Goal: Task Accomplishment & Management: Use online tool/utility

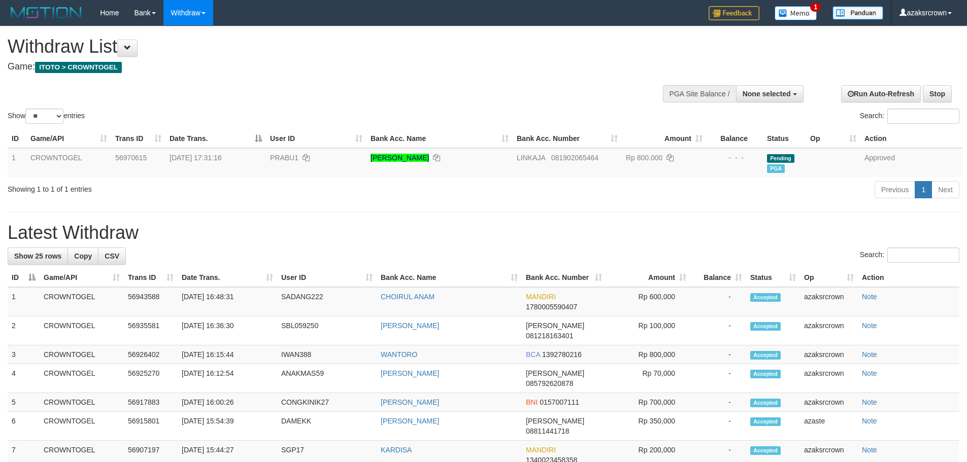
select select
select select "**"
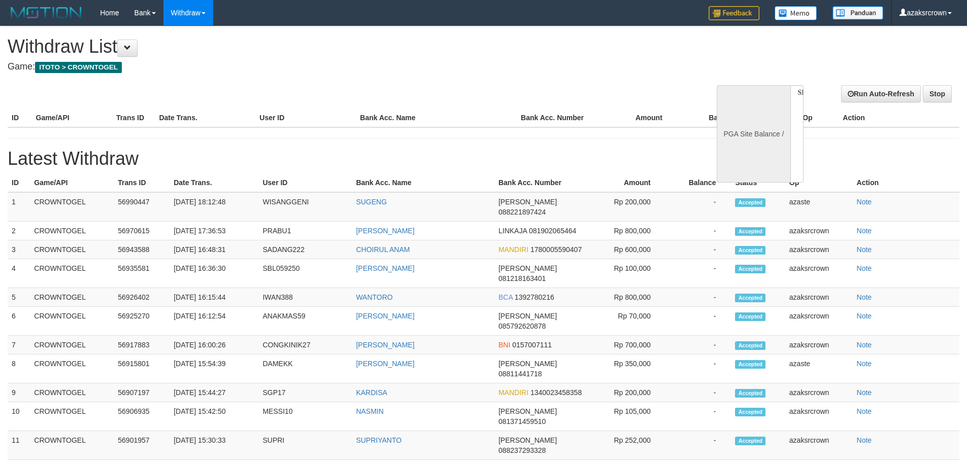
select select
select select "**"
select select
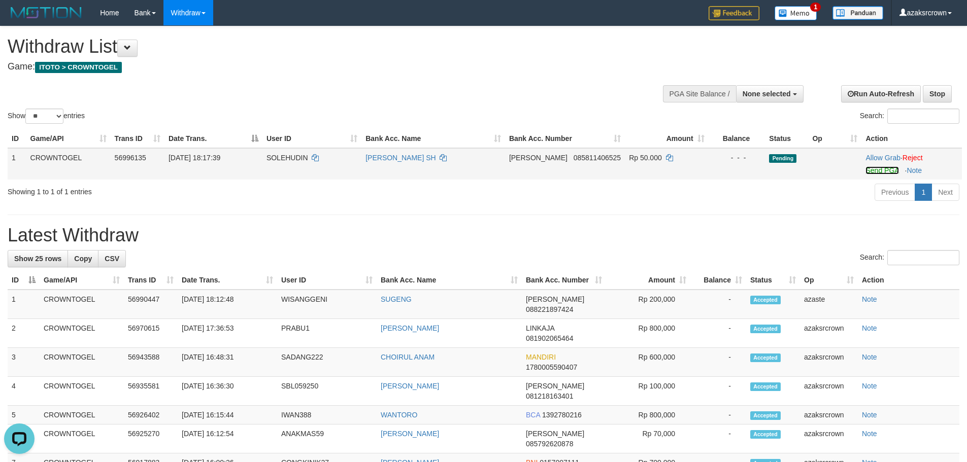
click at [885, 172] on link "Send PGA" at bounding box center [881, 170] width 33 height 8
click at [867, 173] on link "Send PGA" at bounding box center [881, 170] width 33 height 8
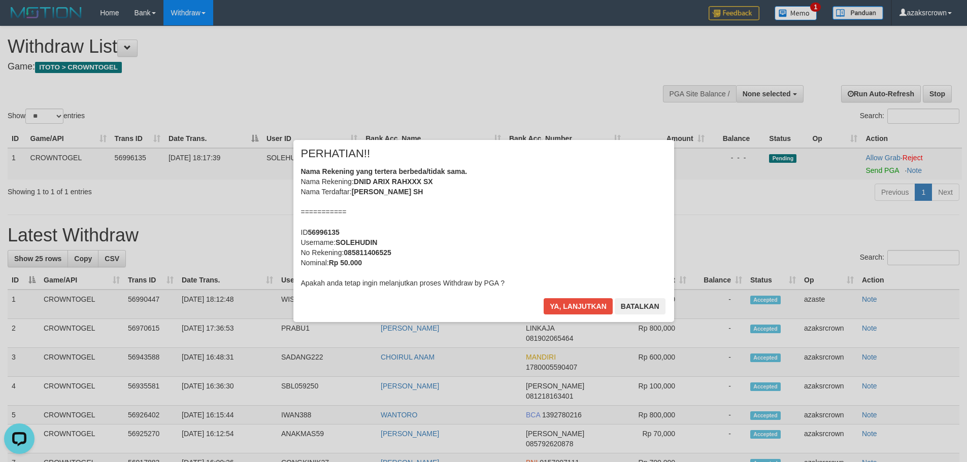
click at [484, 229] on div "Nama Rekening yang tertera berbeda/tidak sama. Nama Rekening: DNID ARIX RAHXXX …" at bounding box center [483, 227] width 365 height 122
click at [502, 206] on div "Nama Rekening yang tertera berbeda/tidak sama. Nama Rekening: DNID ARIX RAHXXX …" at bounding box center [483, 227] width 365 height 122
click at [559, 317] on div "Ya, lanjutkan Batalkan" at bounding box center [603, 310] width 123 height 24
click at [560, 308] on button "Ya, lanjutkan" at bounding box center [577, 306] width 69 height 16
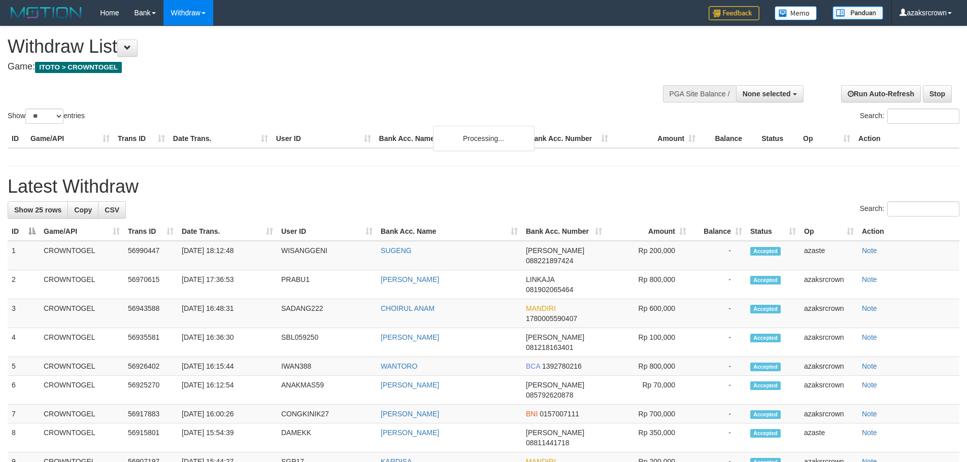
select select
select select "**"
select select
select select "**"
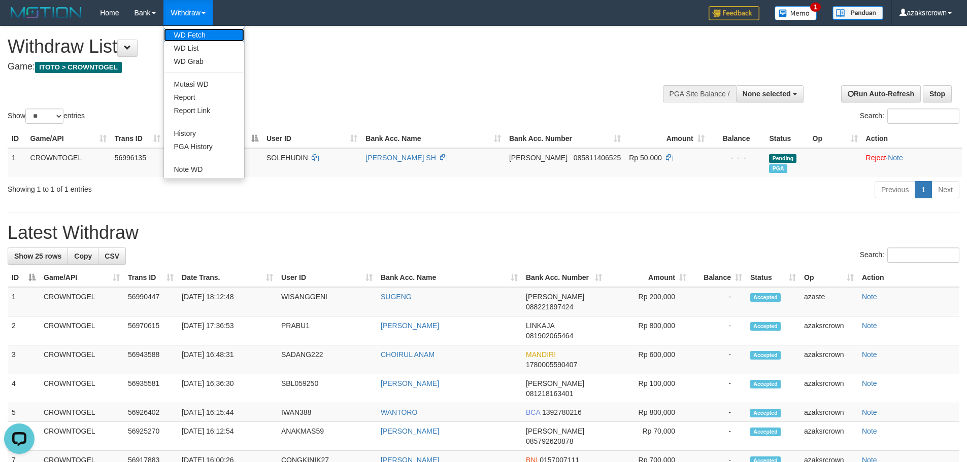
click at [191, 40] on link "WD Fetch" at bounding box center [204, 34] width 80 height 13
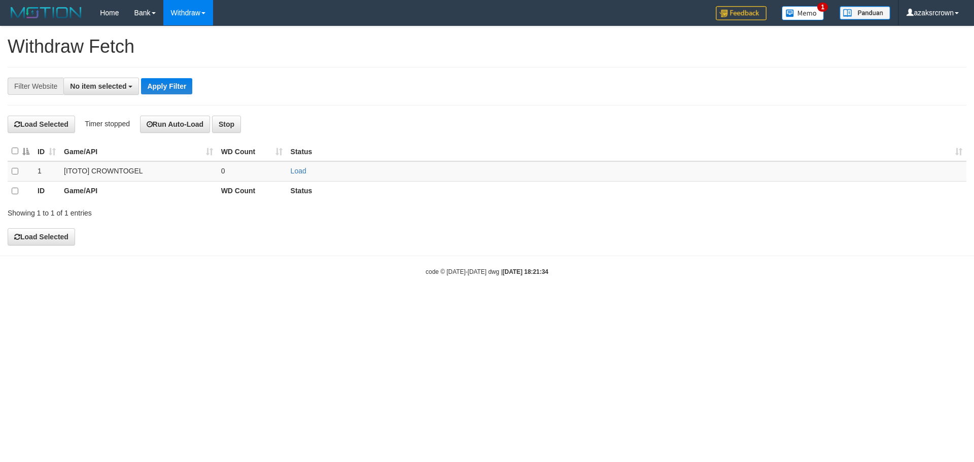
select select
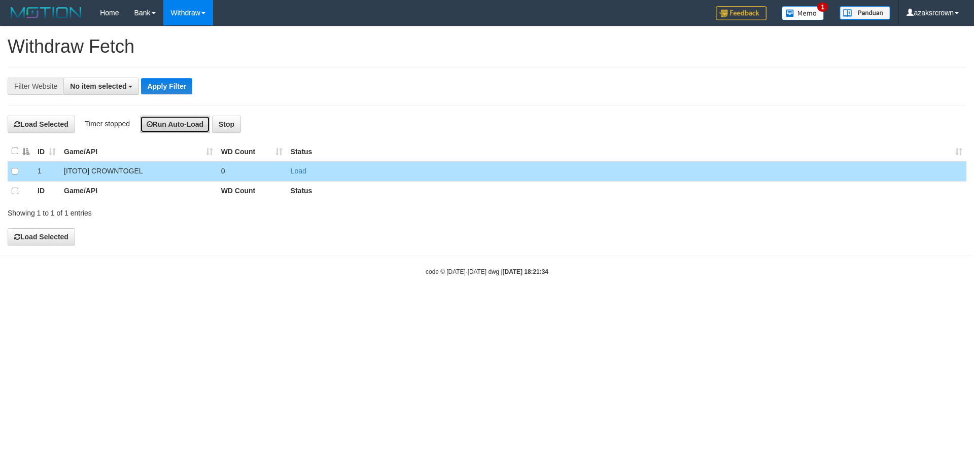
click at [179, 127] on button "Run Auto-Load" at bounding box center [175, 124] width 71 height 17
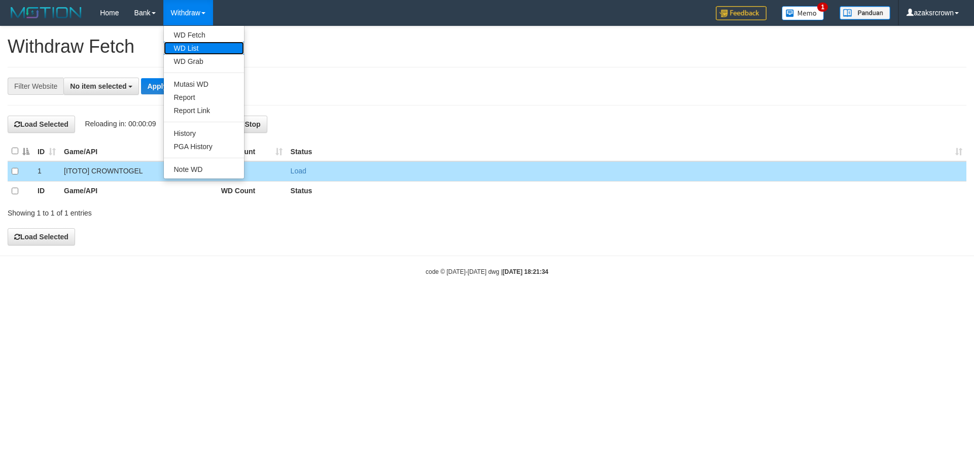
click at [208, 51] on link "WD List" at bounding box center [204, 48] width 80 height 13
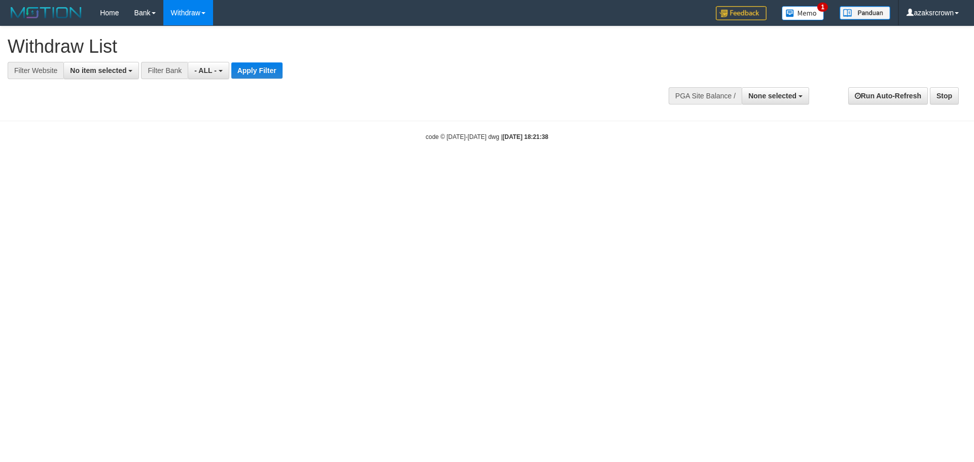
select select
click at [104, 70] on span "No item selected" at bounding box center [98, 70] width 56 height 8
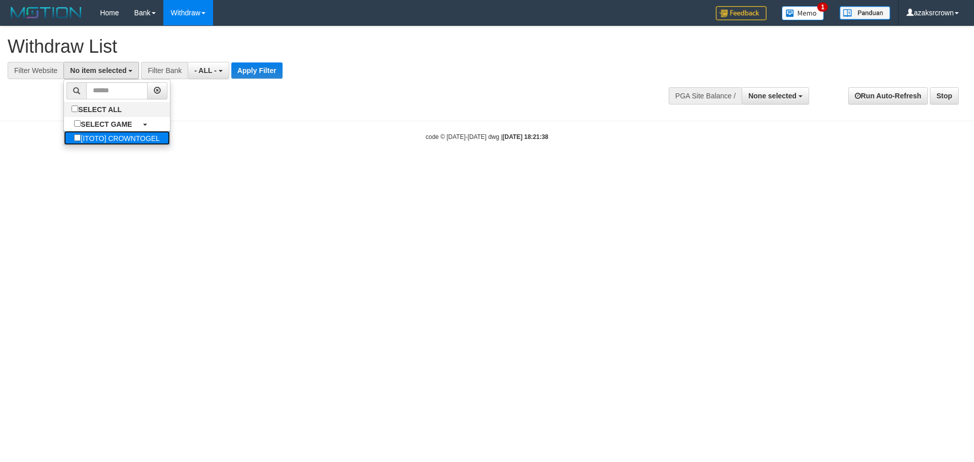
click at [129, 140] on label "[ITOTO] CROWNTOGEL" at bounding box center [117, 138] width 106 height 14
select select "***"
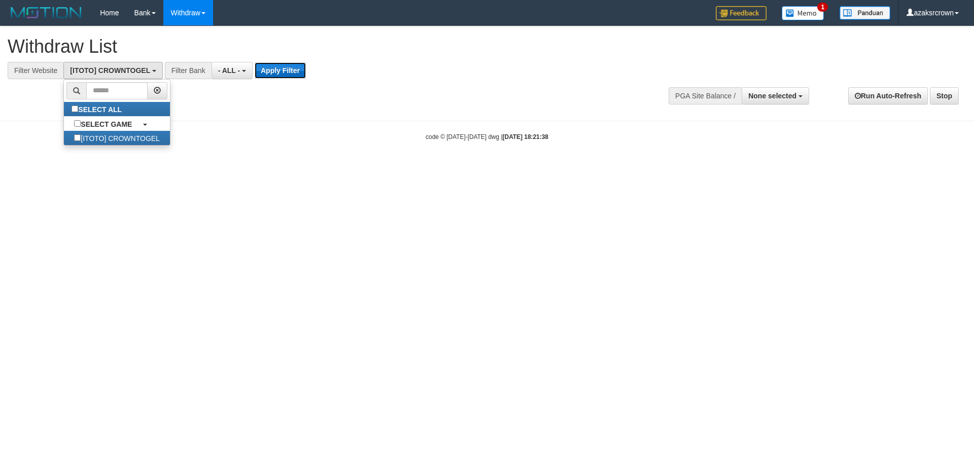
click at [283, 69] on button "Apply Filter" at bounding box center [280, 70] width 51 height 16
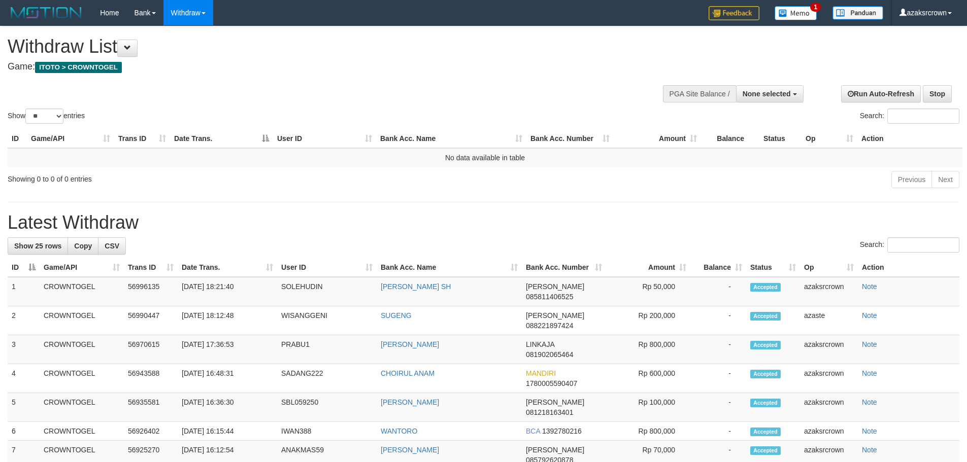
select select
select select "**"
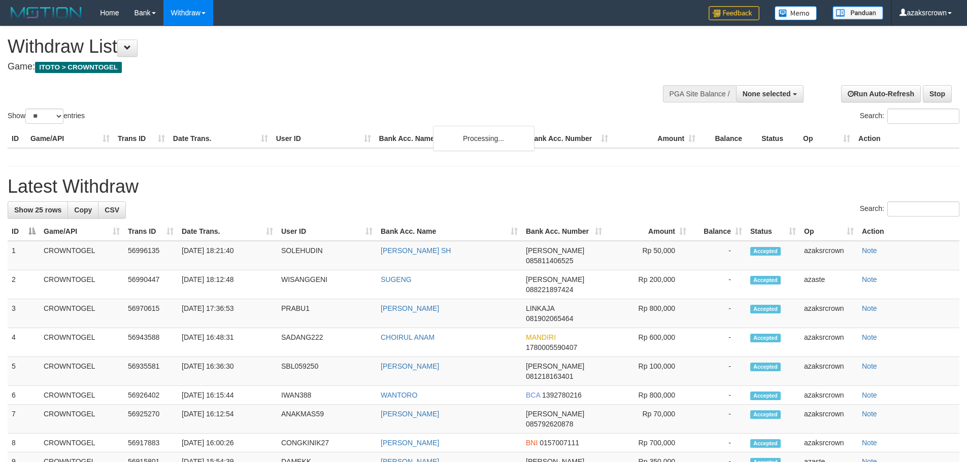
select select
select select "**"
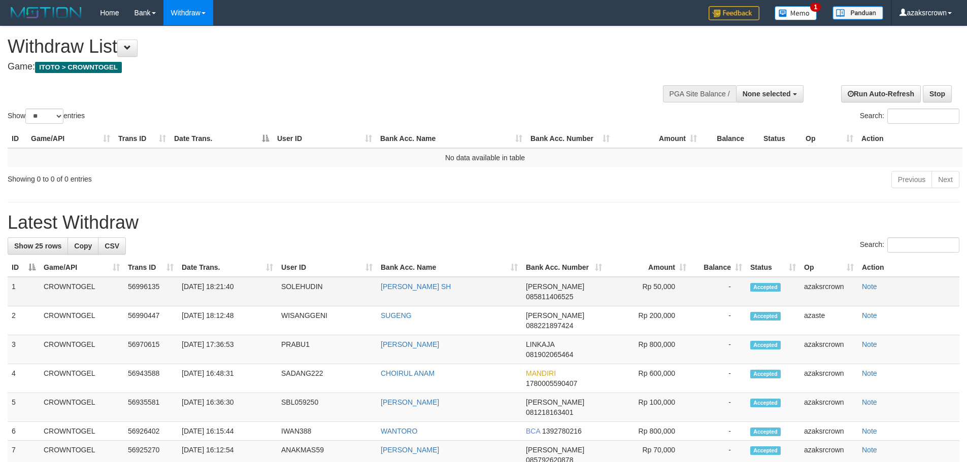
copy td "18:21:40"
drag, startPoint x: 219, startPoint y: 285, endPoint x: 220, endPoint y: 292, distance: 6.8
click at [218, 285] on td "[DATE] 18:21:40" at bounding box center [227, 291] width 99 height 29
click at [387, 86] on div "Show ** ** ** *** entries Search:" at bounding box center [483, 75] width 967 height 99
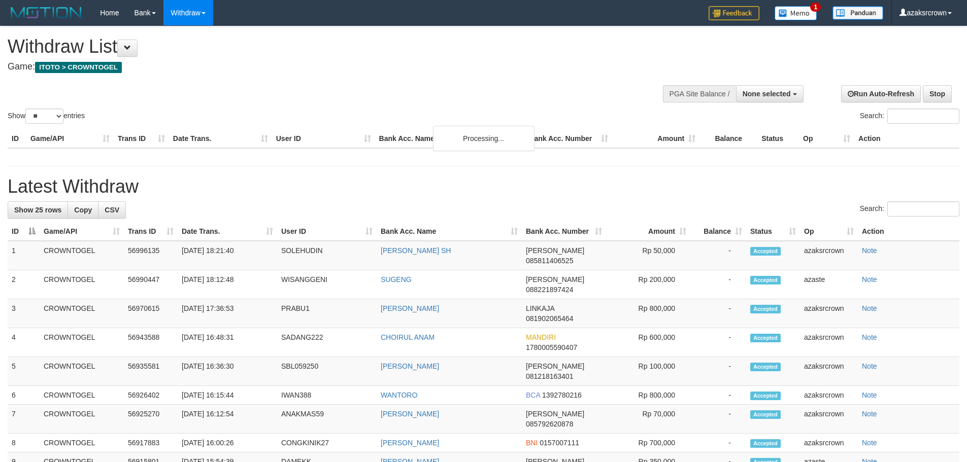
select select
select select "**"
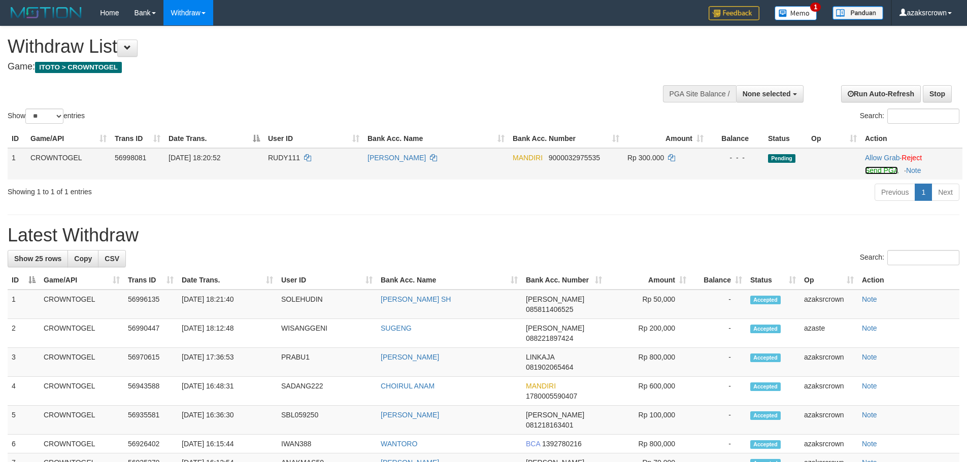
click at [871, 166] on link "Send PGA" at bounding box center [881, 170] width 33 height 8
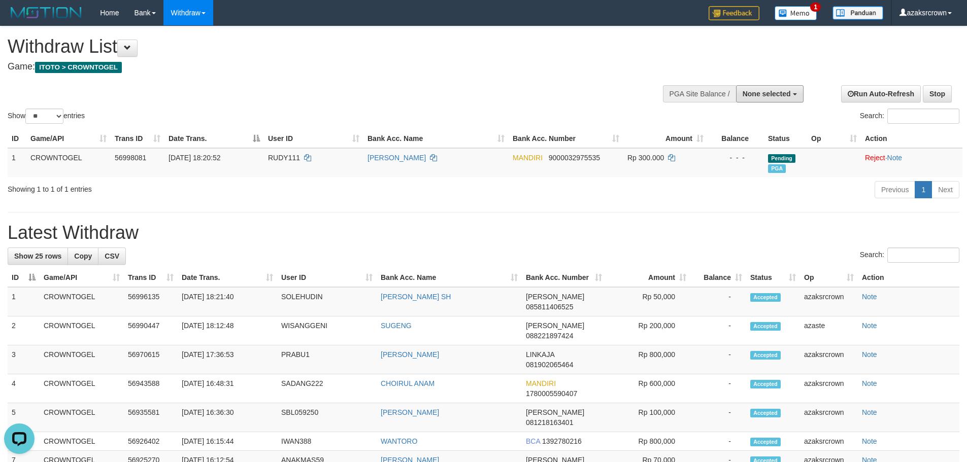
drag, startPoint x: 762, startPoint y: 91, endPoint x: 760, endPoint y: 126, distance: 35.6
click at [762, 93] on span "None selected" at bounding box center [766, 94] width 48 height 8
click at [751, 144] on label "[ITOTO] CROWNTOGEL" at bounding box center [748, 145] width 110 height 13
select select "***"
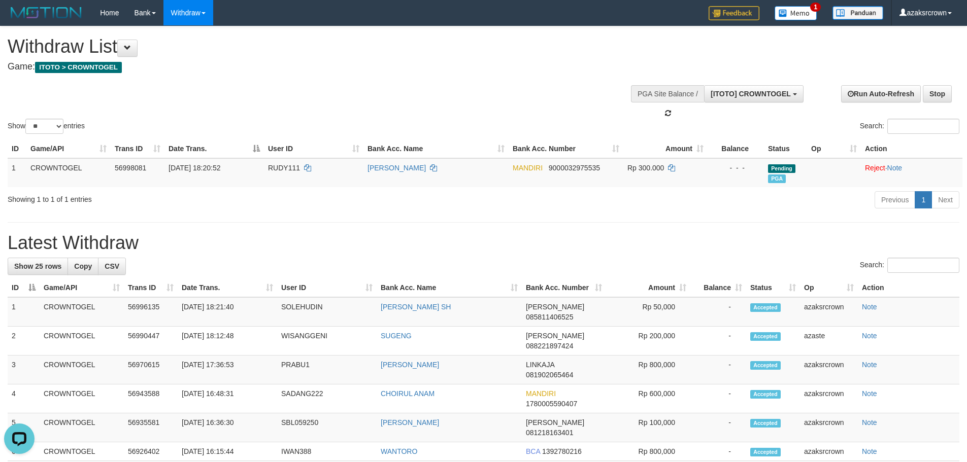
scroll to position [9, 0]
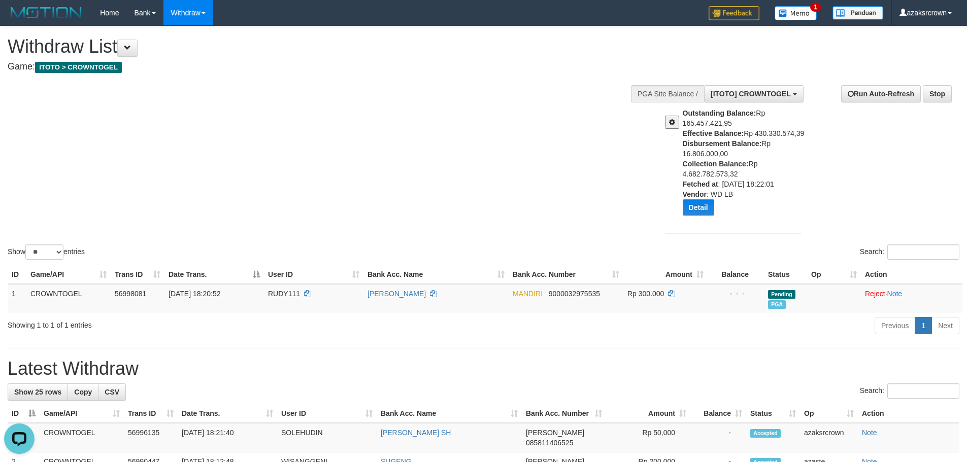
click at [763, 121] on div "Outstanding Balance: Rp 165.457.421,95 Effective Balance: Rp 430.330.574,39 Dis…" at bounding box center [745, 165] width 126 height 115
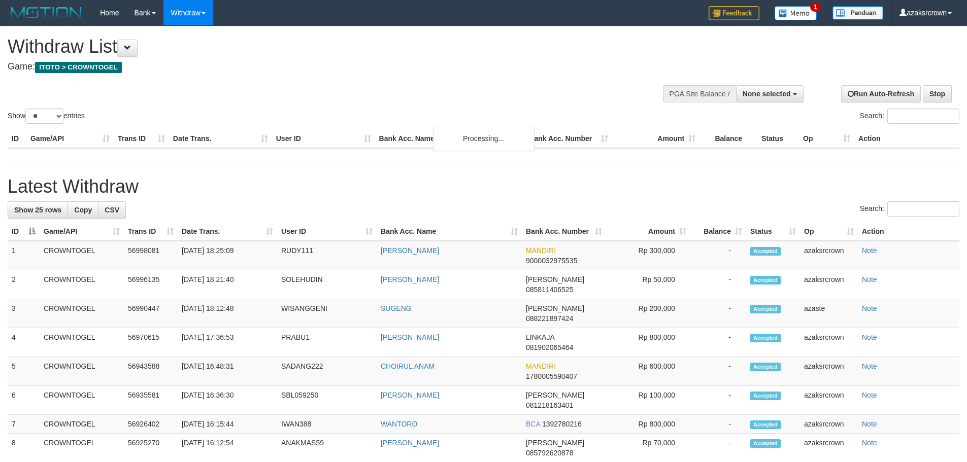
select select
select select "**"
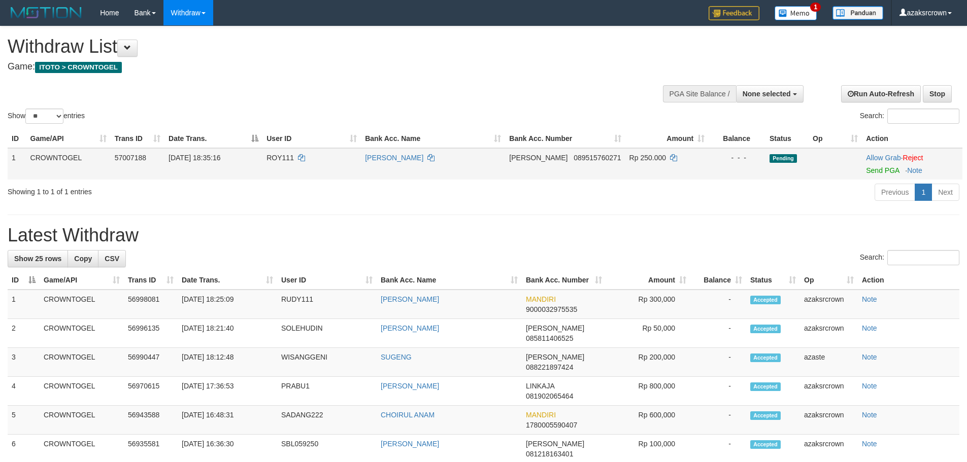
click at [886, 175] on td "Allow Grab · Reject Send PGA · Note" at bounding box center [912, 163] width 100 height 31
click at [885, 172] on link "Send PGA" at bounding box center [882, 170] width 33 height 8
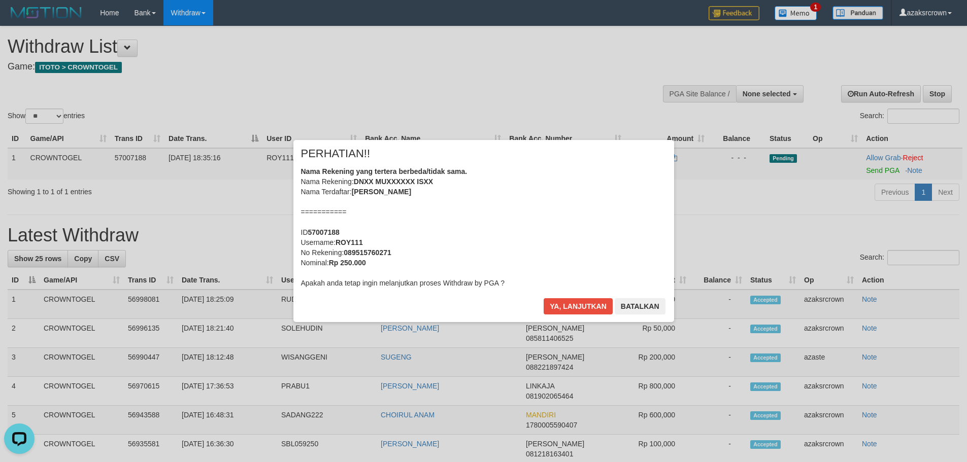
click at [481, 241] on div "Nama Rekening yang tertera berbeda/tidak sama. Nama Rekening: DNXX MUXXXXXX ISX…" at bounding box center [483, 227] width 365 height 122
click at [579, 180] on div "Nama Rekening yang tertera berbeda/tidak sama. Nama Rekening: DNXX MUXXXXXX ISX…" at bounding box center [483, 227] width 365 height 122
click at [569, 300] on button "Ya, lanjutkan" at bounding box center [577, 306] width 69 height 16
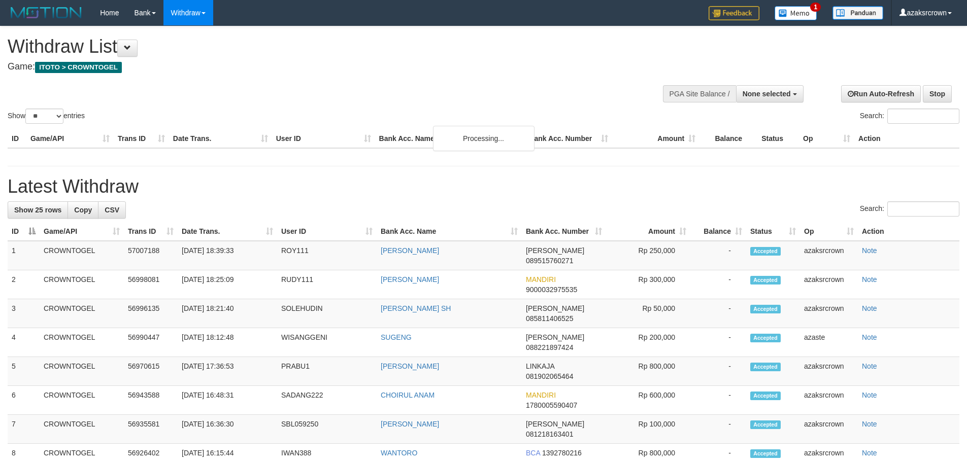
select select
select select "**"
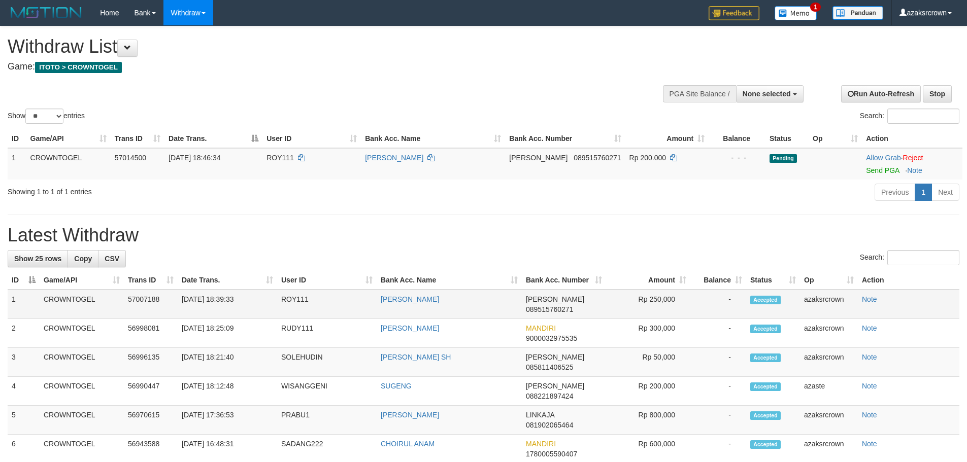
copy td "8:39:33"
copy td "5 18:39:33"
copy td "18:39:33"
drag, startPoint x: 248, startPoint y: 297, endPoint x: 216, endPoint y: 303, distance: 32.0
click at [216, 303] on td "[DATE] 18:39:33" at bounding box center [227, 304] width 99 height 29
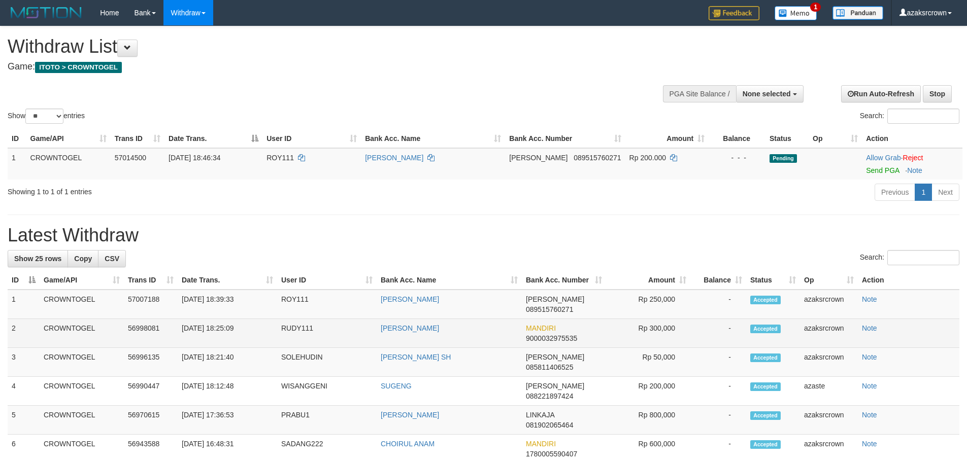
copy td "25:09"
copy td "8:25:09"
copy td "18:25:09"
drag, startPoint x: 240, startPoint y: 313, endPoint x: 220, endPoint y: 315, distance: 20.4
click at [220, 319] on td "[DATE] 18:25:09" at bounding box center [227, 333] width 99 height 29
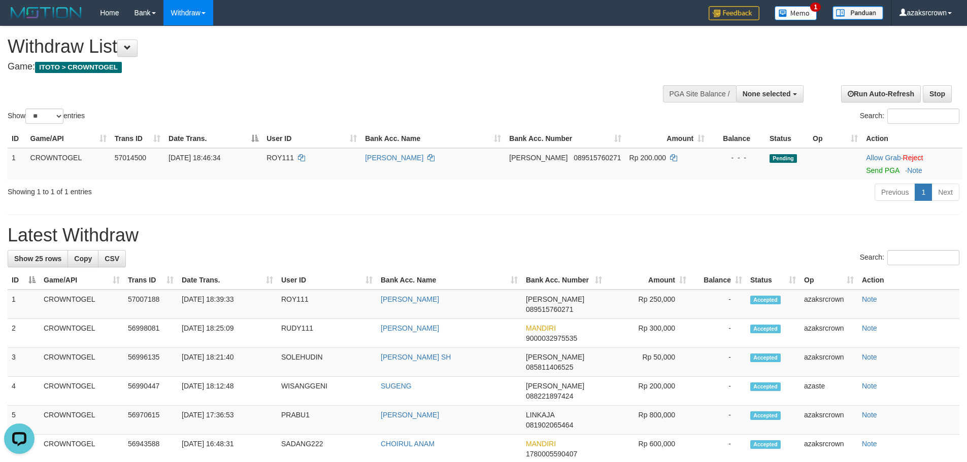
click at [809, 238] on h1 "Latest Withdraw" at bounding box center [483, 235] width 951 height 20
click at [871, 173] on link "Send PGA" at bounding box center [882, 170] width 33 height 8
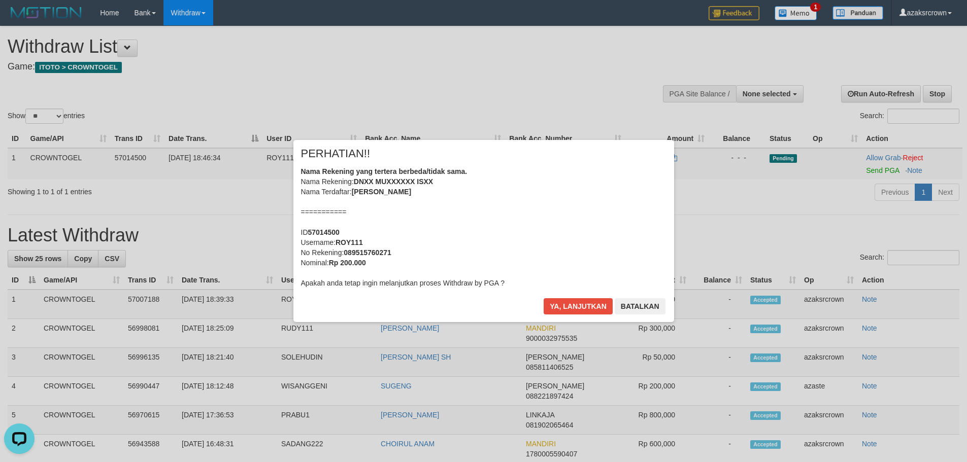
click at [471, 185] on div "Nama Rekening yang tertera berbeda/tidak sama. Nama Rekening: DNXX MUXXXXXX ISX…" at bounding box center [483, 227] width 365 height 122
drag, startPoint x: 576, startPoint y: 309, endPoint x: 584, endPoint y: 296, distance: 14.5
click at [577, 308] on button "Ya, lanjutkan" at bounding box center [577, 306] width 69 height 16
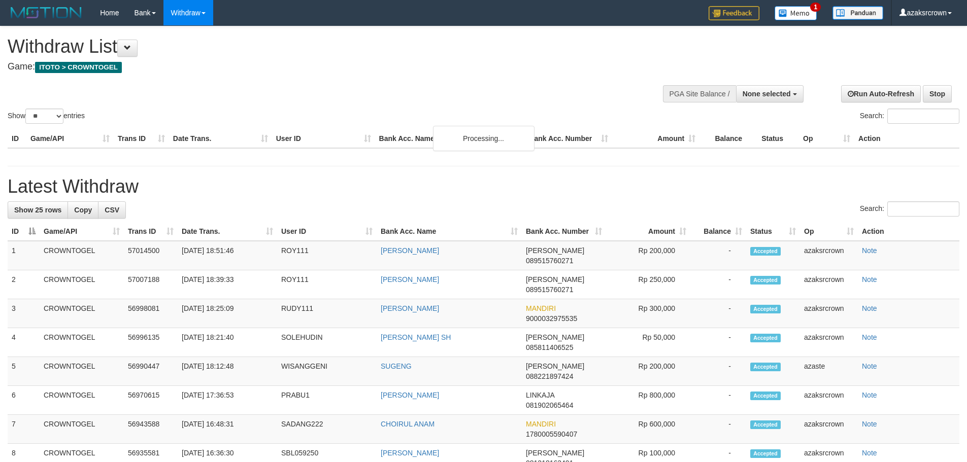
select select
select select "**"
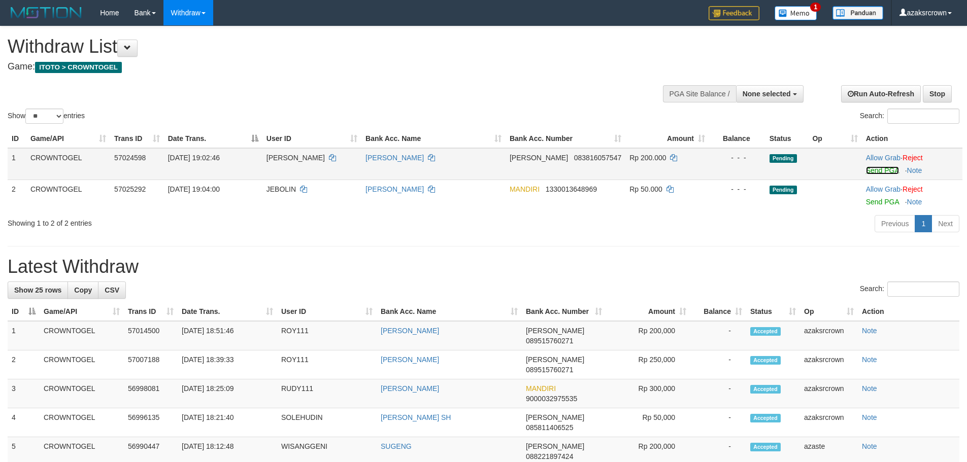
click at [876, 173] on link "Send PGA" at bounding box center [882, 170] width 33 height 8
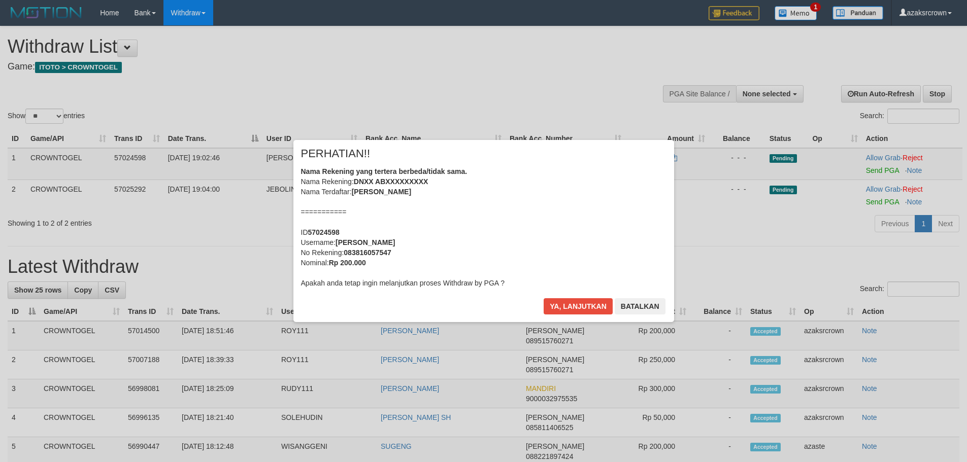
click at [472, 198] on div "Nama Rekening yang tertera berbeda/tidak sama. Nama Rekening: DNXX ABXXXXXXXXX …" at bounding box center [483, 227] width 365 height 122
click at [492, 207] on div "Nama Rekening yang tertera berbeda/tidak sama. Nama Rekening: DNXX ABXXXXXXXXX …" at bounding box center [483, 227] width 365 height 122
drag, startPoint x: 576, startPoint y: 297, endPoint x: 579, endPoint y: 303, distance: 6.6
click at [577, 298] on div "× PERHATIAN!! Nama Rekening yang tertera berbeda/tidak sama. Nama Rekening: DNX…" at bounding box center [483, 231] width 381 height 182
drag, startPoint x: 579, startPoint y: 303, endPoint x: 713, endPoint y: 269, distance: 138.2
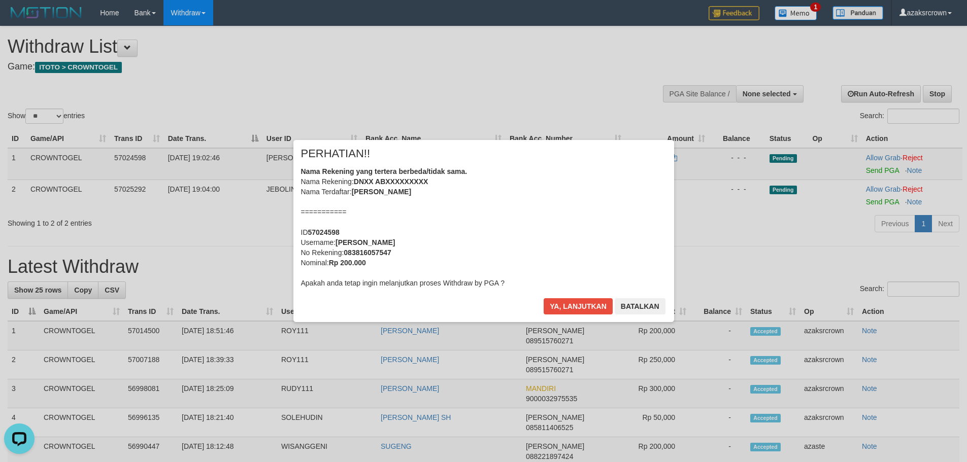
click at [579, 303] on button "Ya, lanjutkan" at bounding box center [577, 306] width 69 height 16
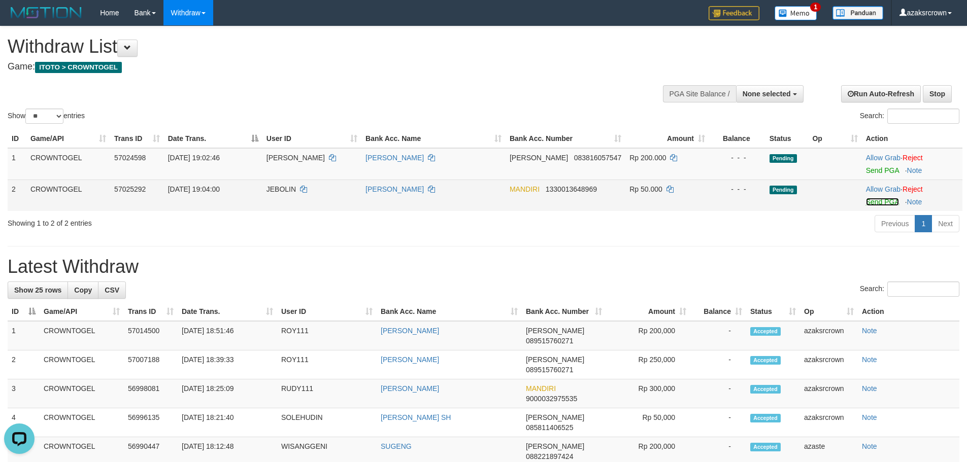
click at [893, 201] on link "Send PGA" at bounding box center [882, 202] width 33 height 8
